Goal: Information Seeking & Learning: Stay updated

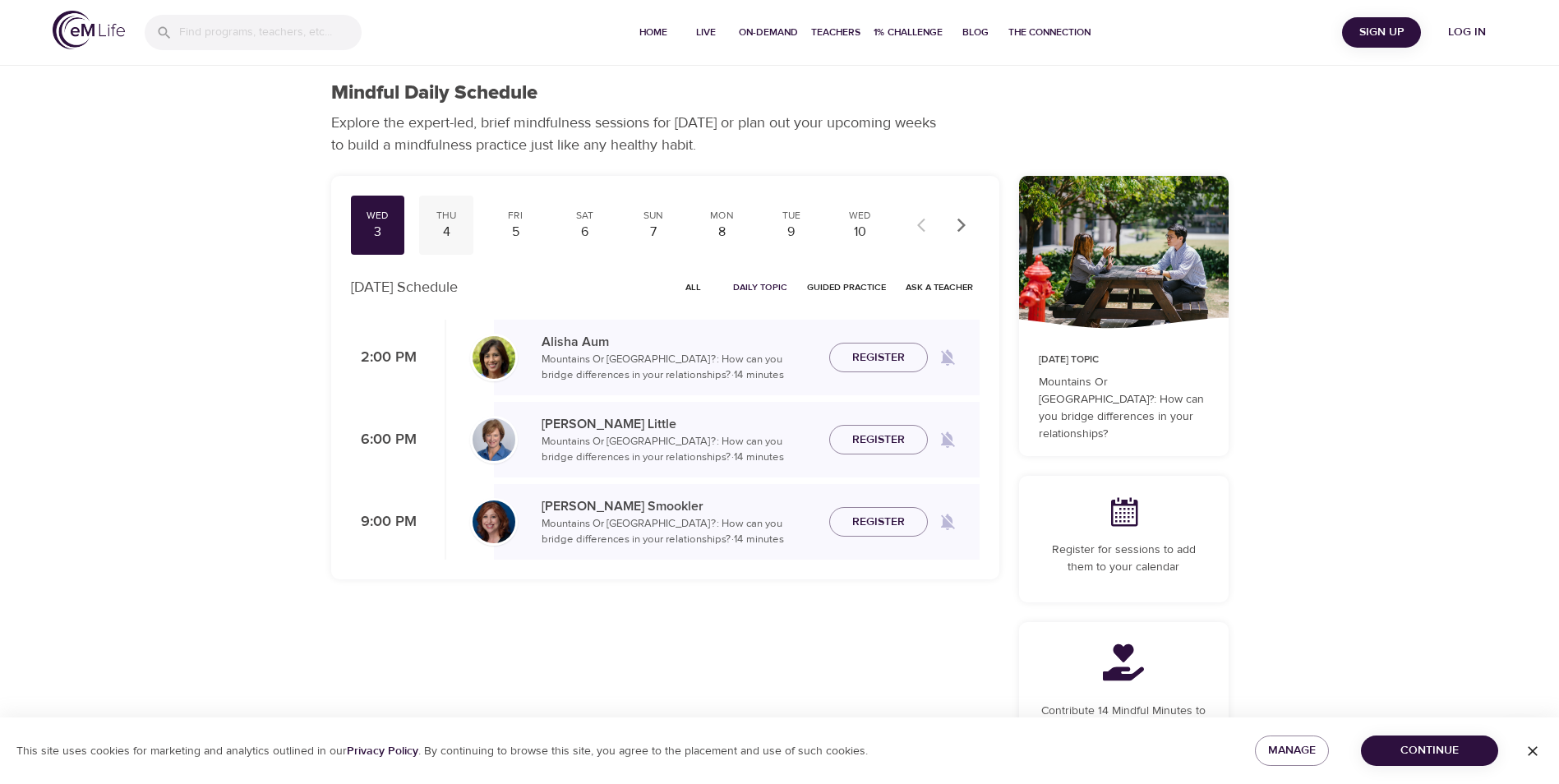
click at [445, 225] on div "4" at bounding box center [446, 232] width 41 height 19
click at [369, 226] on div "3" at bounding box center [377, 232] width 41 height 19
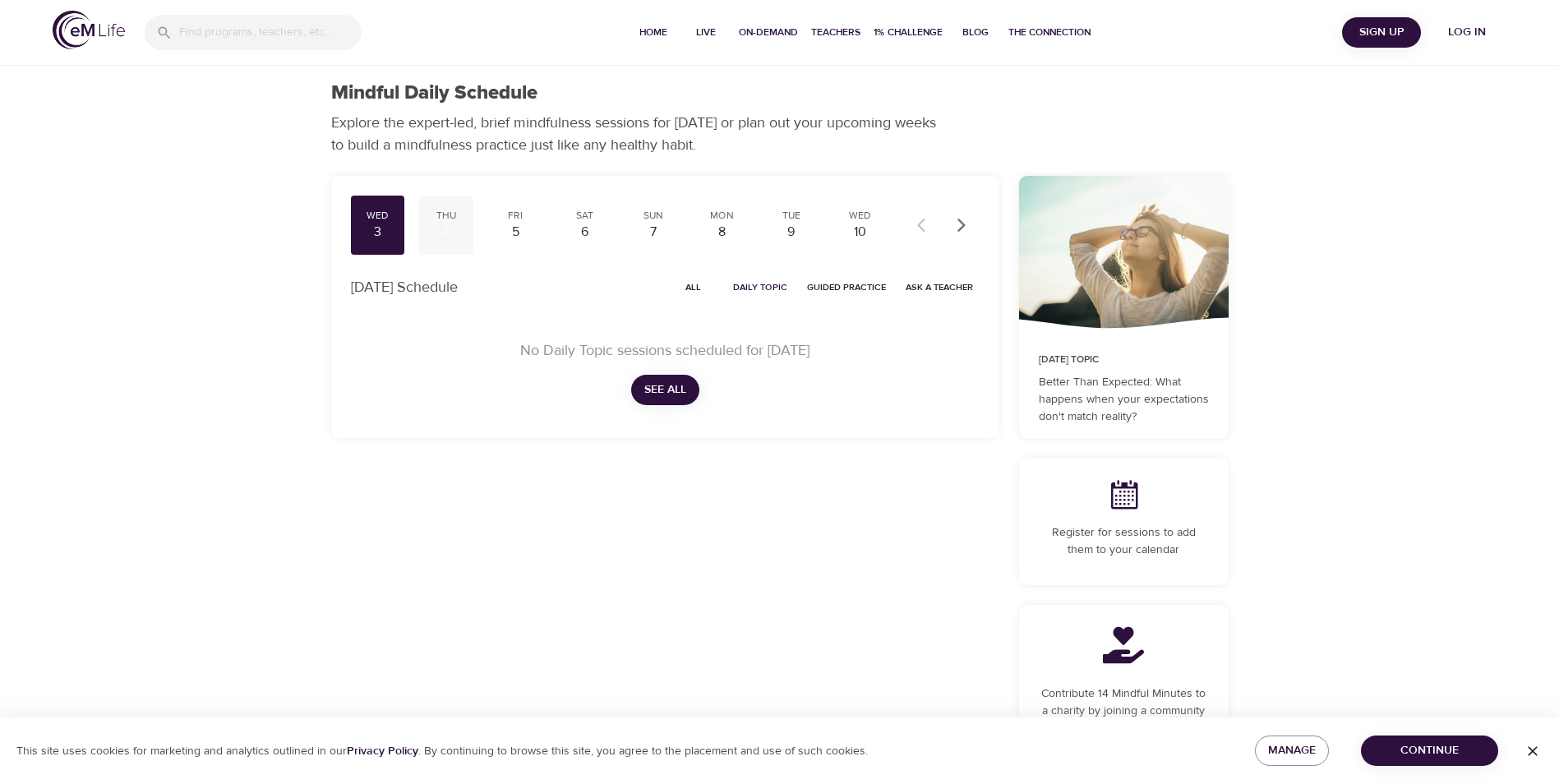
click at [442, 220] on div "Thu" at bounding box center [446, 216] width 41 height 14
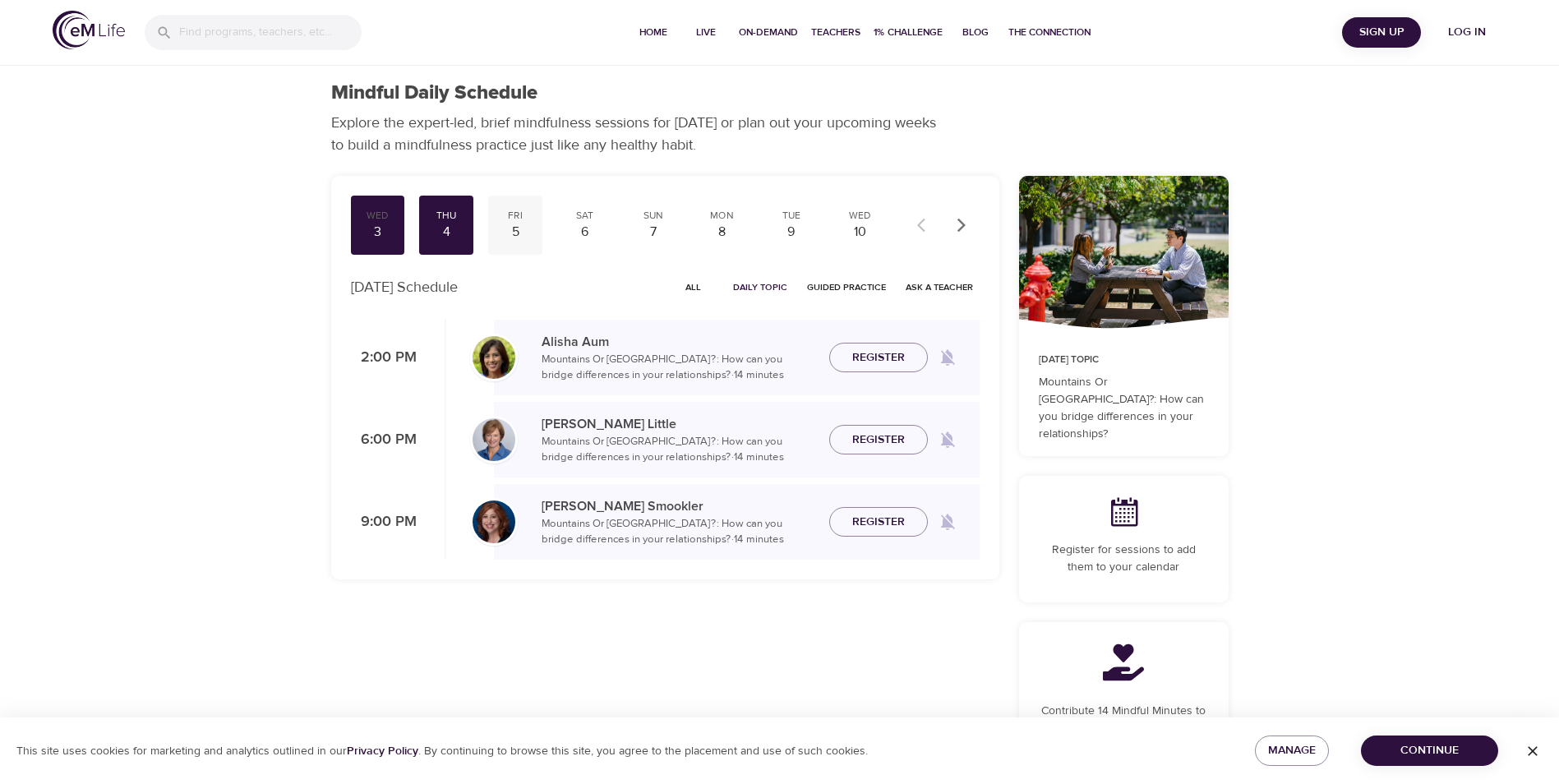
click at [508, 218] on div "Fri" at bounding box center [515, 216] width 41 height 14
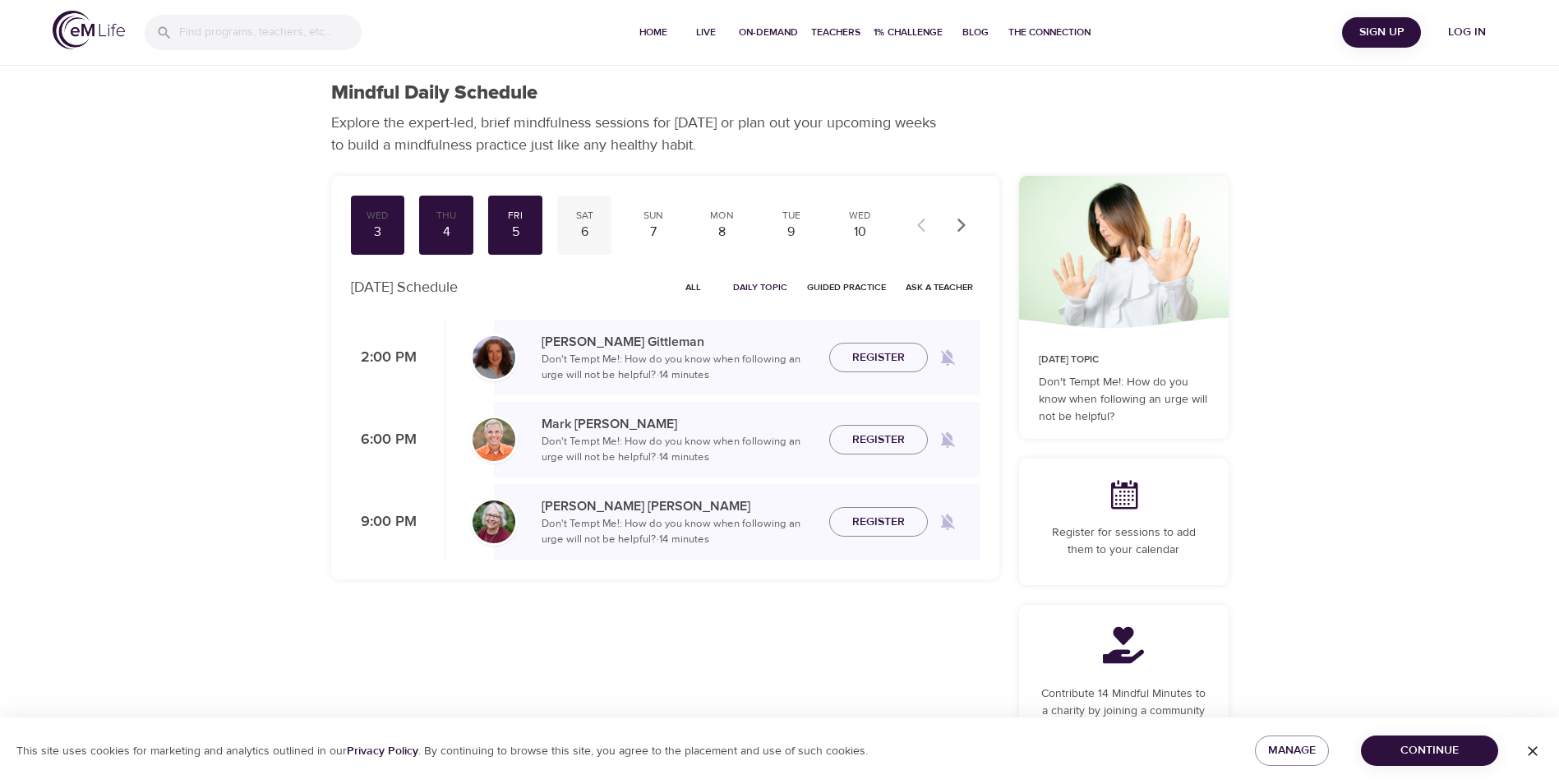
click at [577, 221] on div "Sat" at bounding box center [583, 216] width 41 height 14
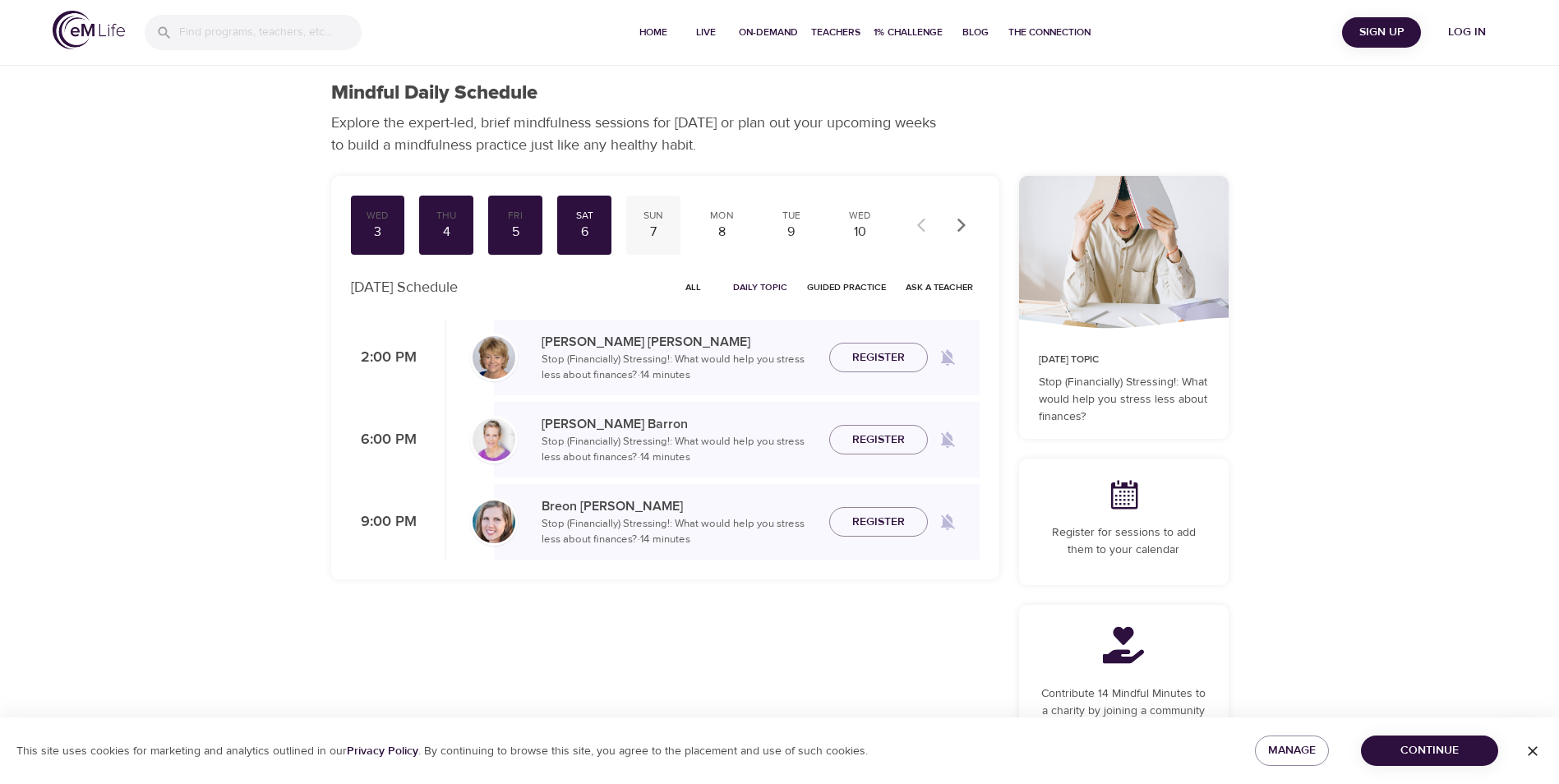
click at [650, 209] on div "Sun" at bounding box center [653, 216] width 41 height 14
